Goal: Transaction & Acquisition: Book appointment/travel/reservation

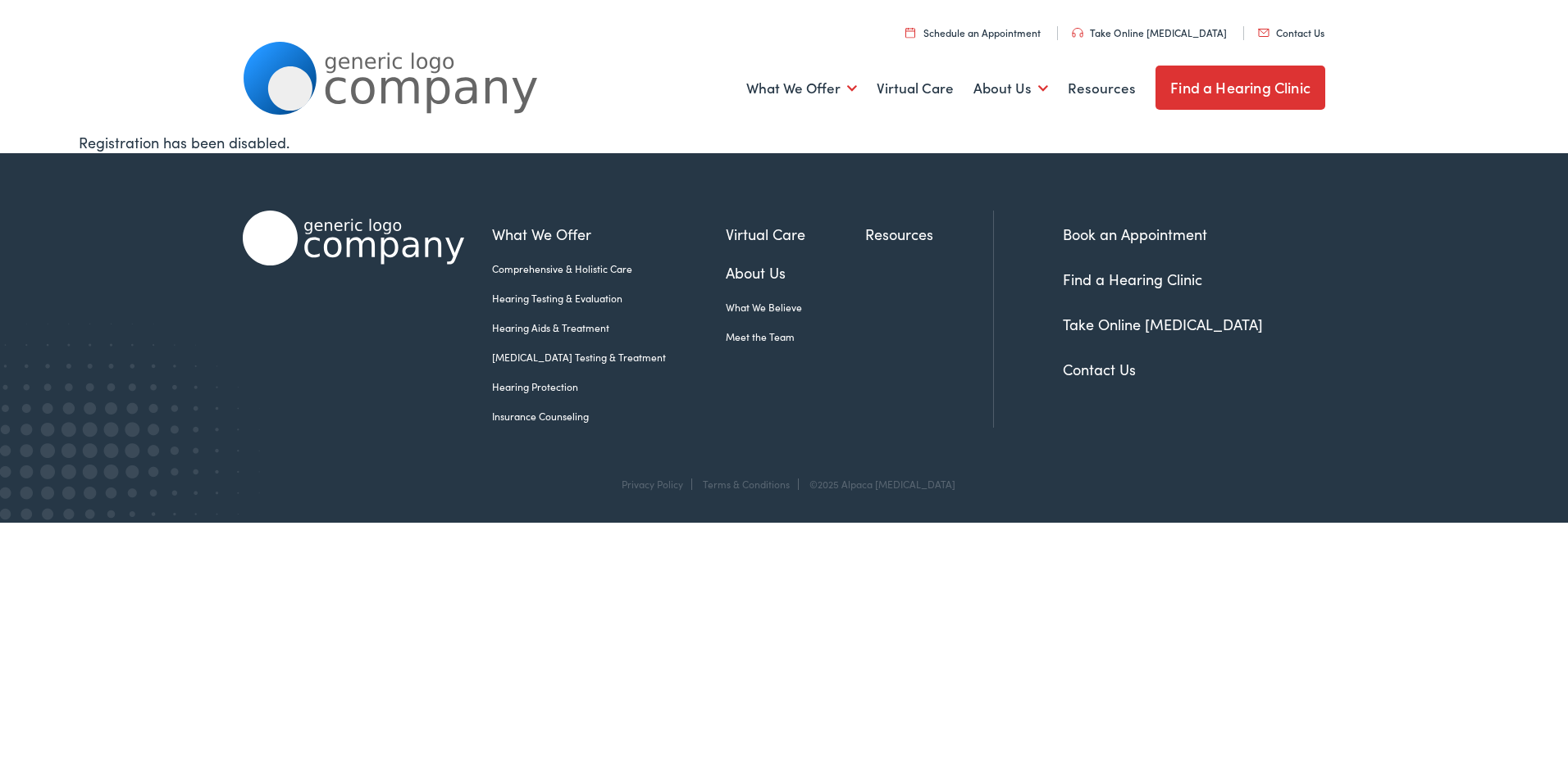
click at [556, 296] on link "Hearing Testing & Evaluation" at bounding box center [608, 298] width 234 height 15
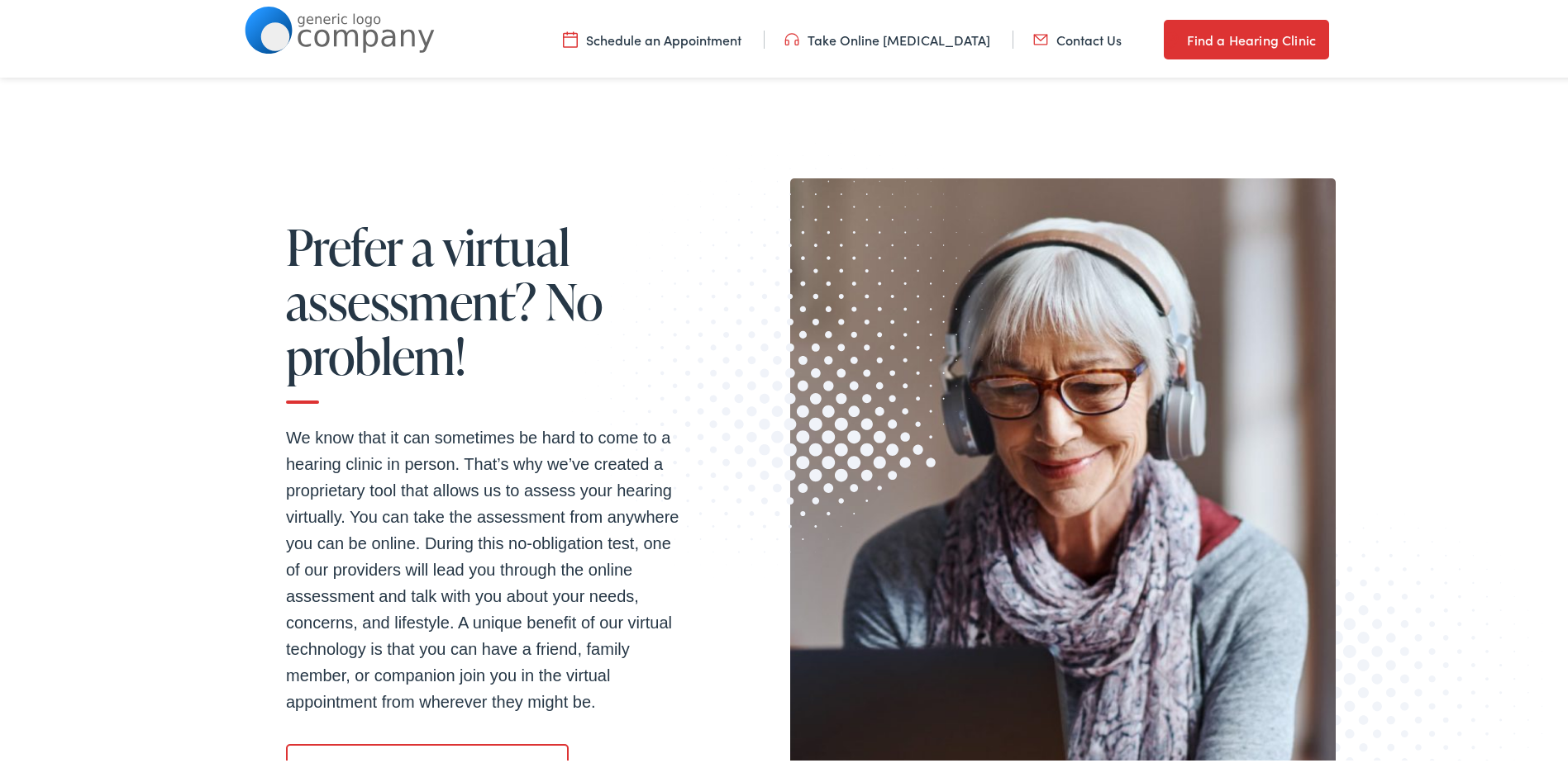
scroll to position [1983, 0]
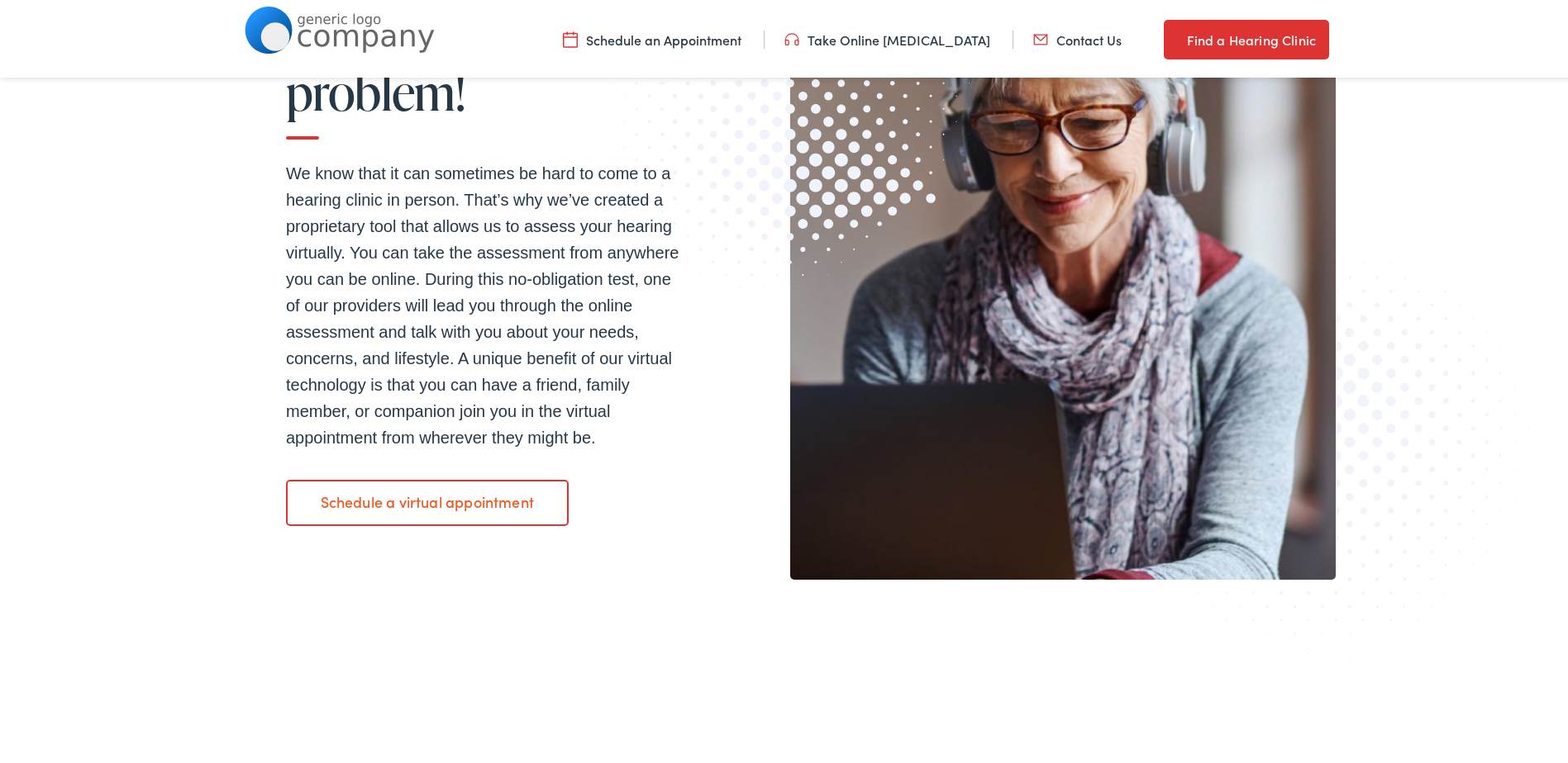
click at [671, 44] on link "Schedule an Appointment" at bounding box center [652, 36] width 179 height 18
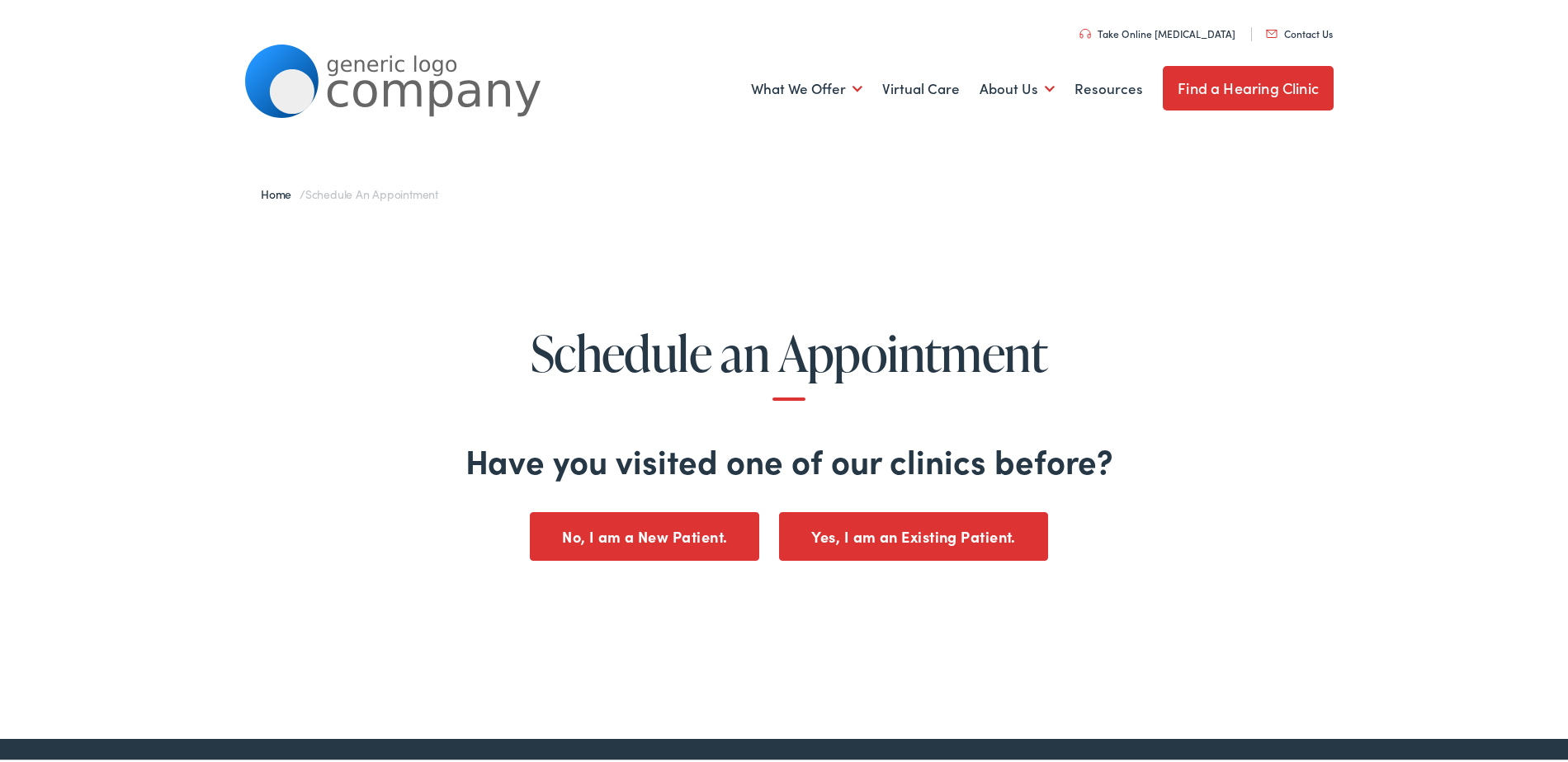
click at [655, 524] on button "No, I am a New Patient." at bounding box center [644, 534] width 229 height 49
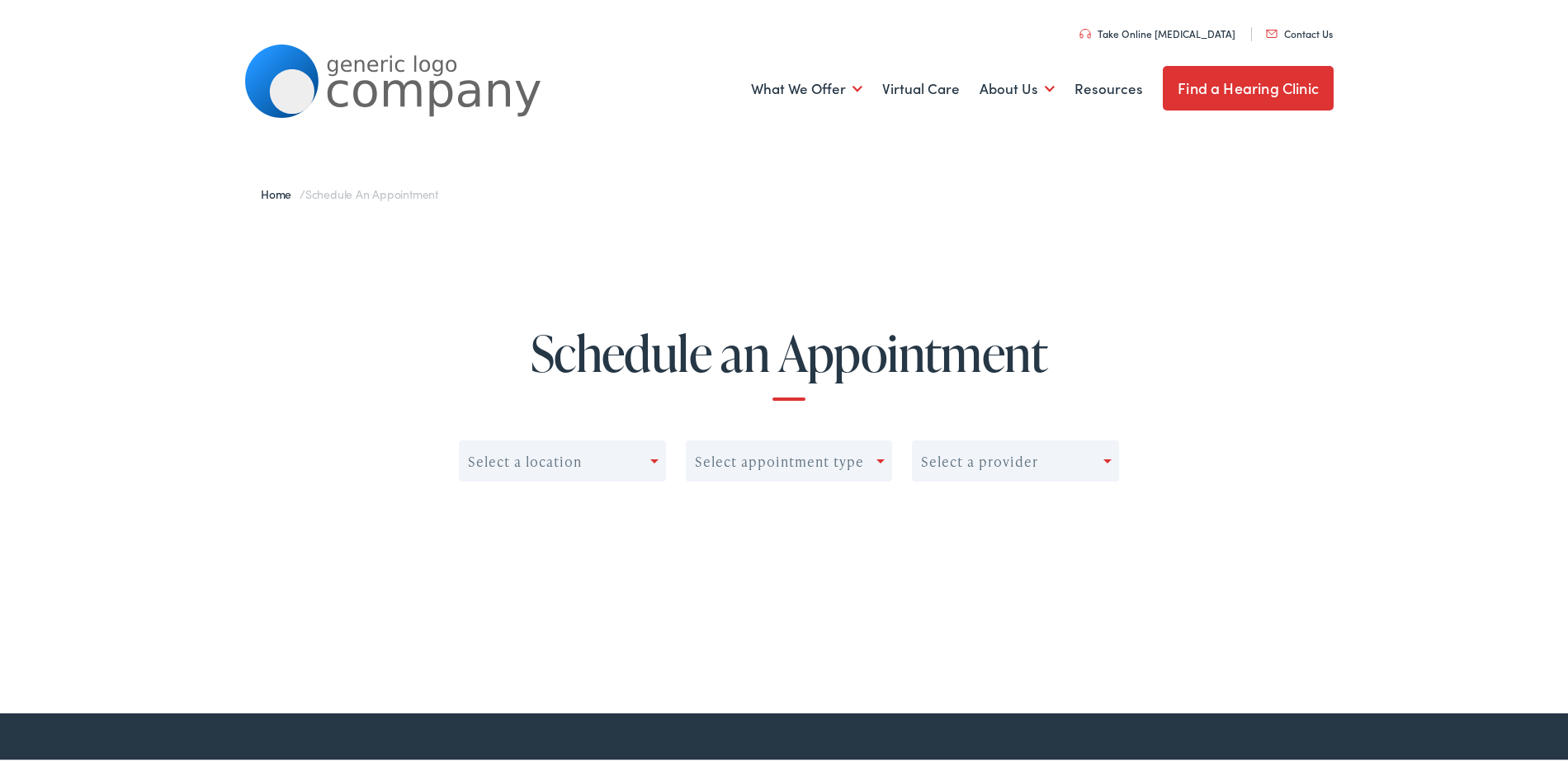
click at [636, 465] on div "Select a location" at bounding box center [555, 458] width 191 height 23
click at [633, 458] on div "Select a location" at bounding box center [555, 458] width 191 height 23
click at [775, 454] on div "Select appointment type" at bounding box center [779, 459] width 169 height 16
click at [695, 559] on div "Schedule an Appointment Select a location 0 results available. Use Up and Down …" at bounding box center [789, 422] width 1578 height 413
click at [1094, 469] on div "Select a provider" at bounding box center [1007, 458] width 191 height 23
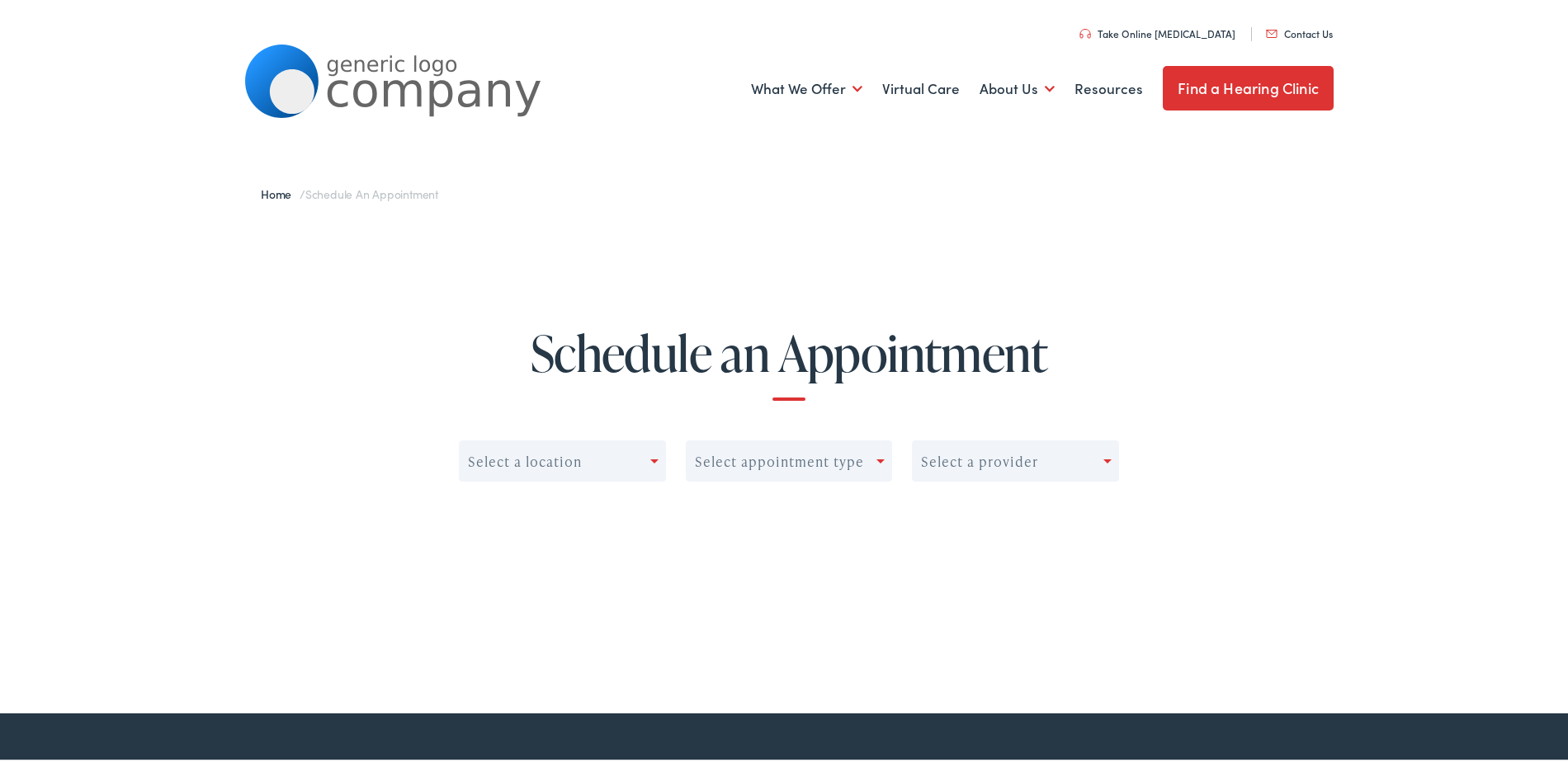
click at [701, 620] on div "Schedule an Appointment Select a location Select appointment type Select a prov…" at bounding box center [789, 422] width 1578 height 413
